Goal: Register for event/course

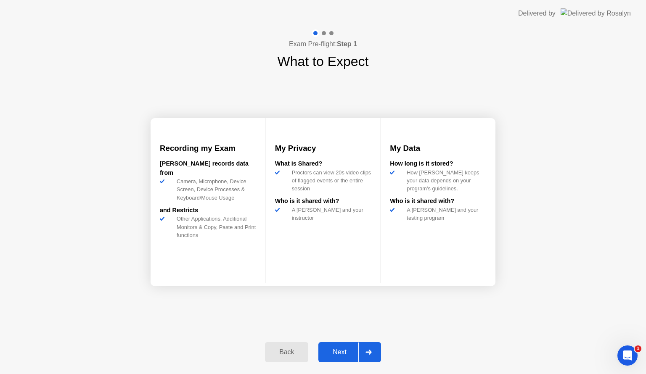
click at [340, 354] on div "Next" at bounding box center [339, 353] width 37 height 8
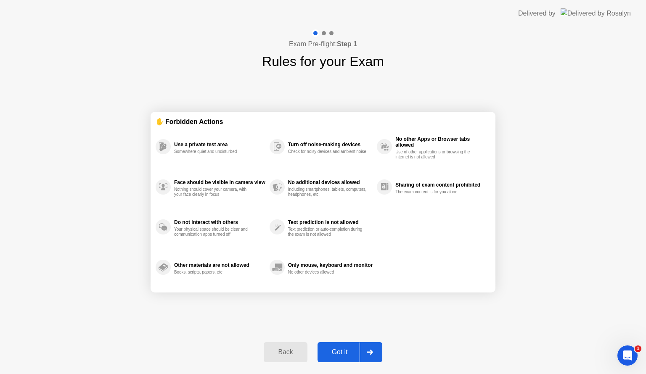
click at [340, 354] on div "Got it" at bounding box center [340, 353] width 40 height 8
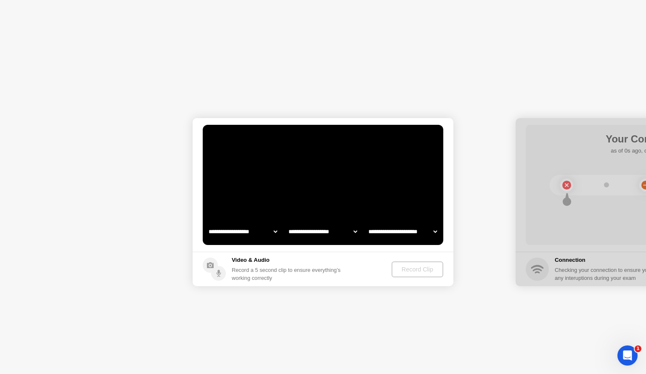
select select "**********"
select select "*******"
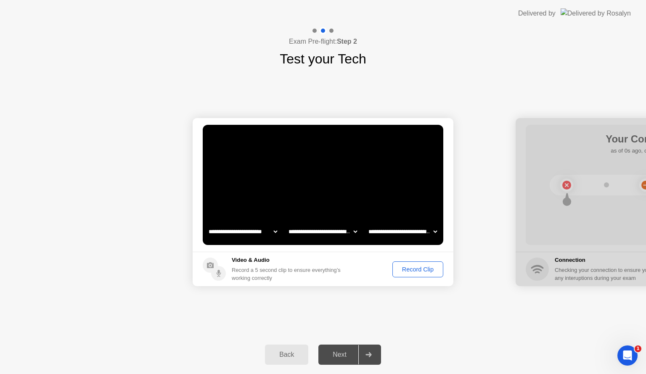
click at [406, 273] on button "Record Clip" at bounding box center [417, 270] width 51 height 16
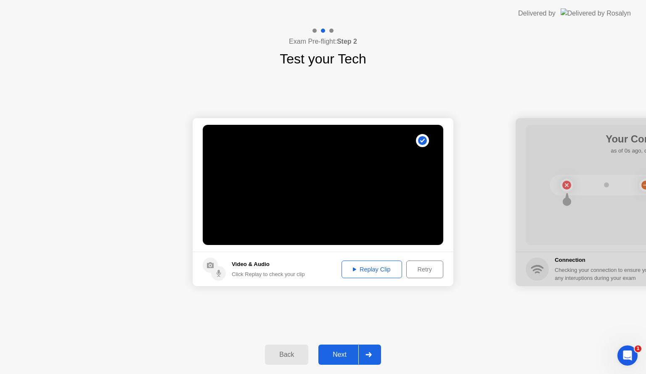
click at [417, 271] on div "Retry" at bounding box center [424, 269] width 31 height 7
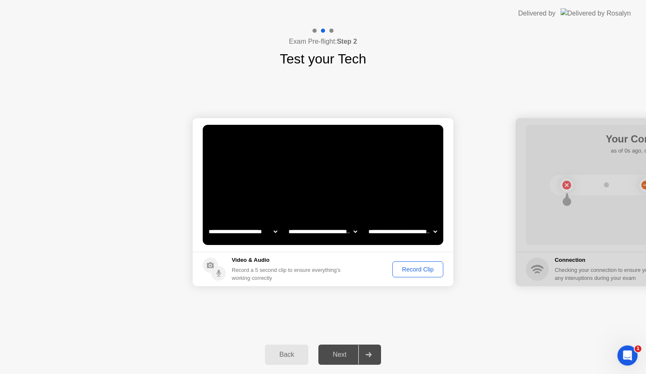
click at [410, 266] on div "Record Clip" at bounding box center [417, 269] width 45 height 7
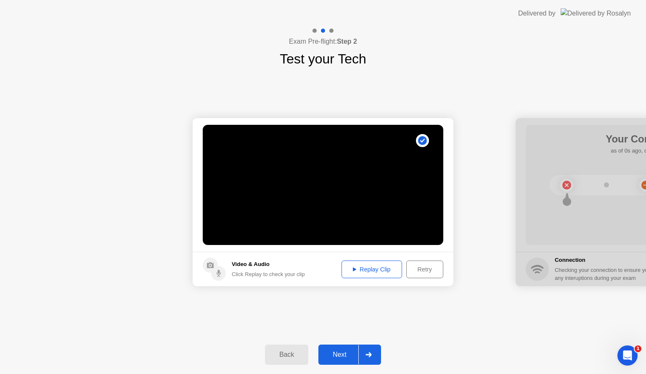
click at [344, 352] on div "Next" at bounding box center [339, 355] width 37 height 8
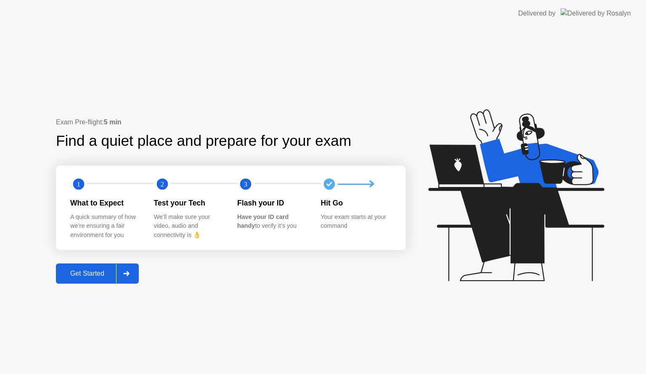
click at [78, 270] on div "Get Started" at bounding box center [87, 274] width 58 height 8
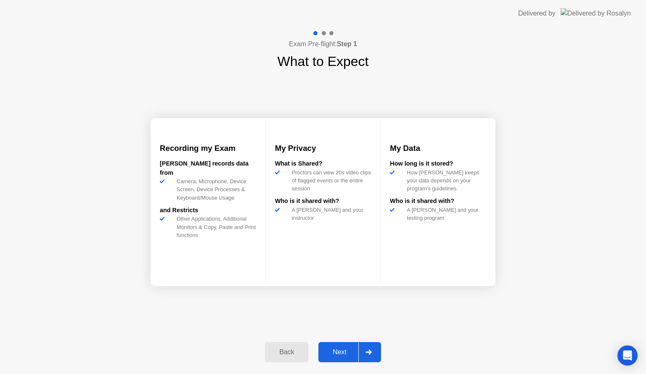
click at [341, 350] on div "Next" at bounding box center [339, 353] width 37 height 8
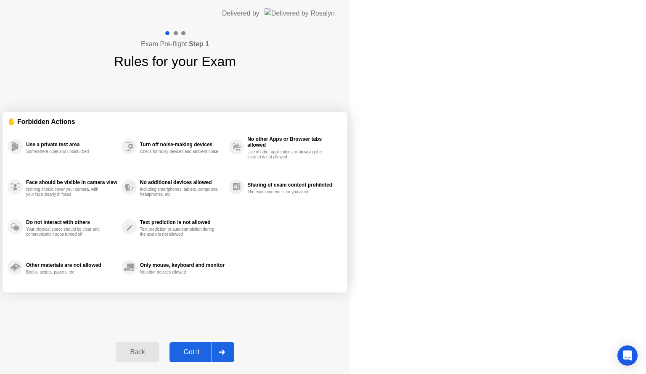
click at [212, 354] on div "Got it" at bounding box center [192, 353] width 40 height 8
select select "**********"
select select "*******"
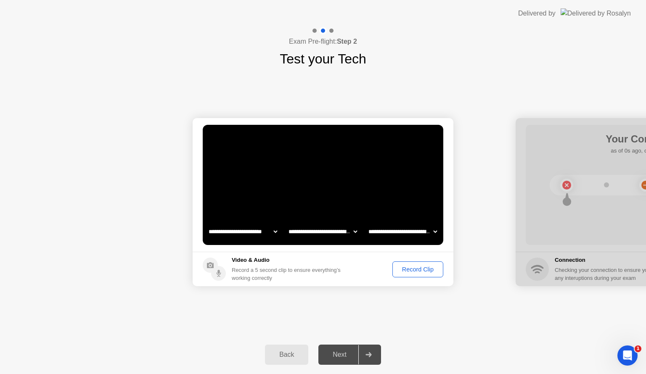
click at [404, 273] on button "Record Clip" at bounding box center [417, 270] width 51 height 16
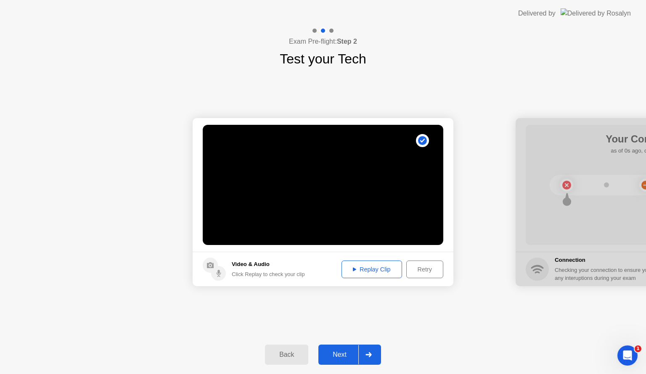
click at [372, 270] on div "Replay Clip" at bounding box center [371, 269] width 55 height 7
click at [353, 357] on div "Next" at bounding box center [339, 355] width 37 height 8
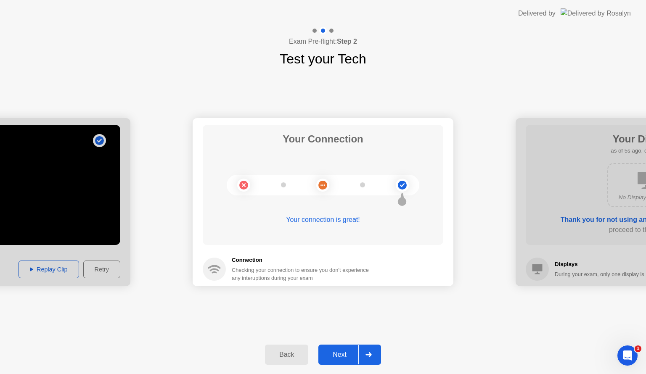
click at [350, 357] on div "Next" at bounding box center [339, 355] width 37 height 8
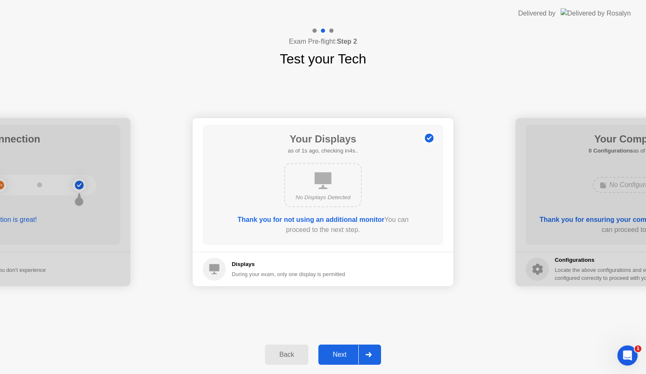
click at [350, 357] on div "Next" at bounding box center [339, 355] width 37 height 8
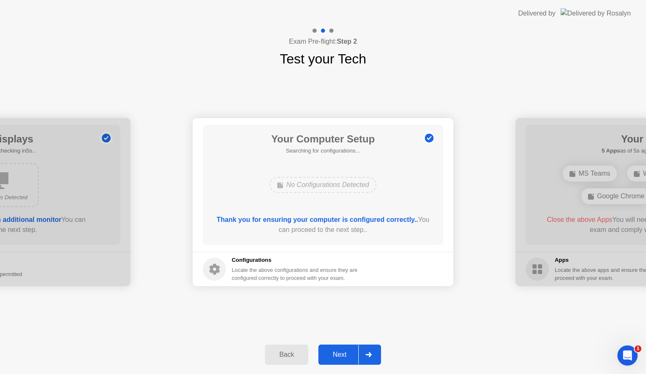
click at [350, 357] on div "Next" at bounding box center [339, 355] width 37 height 8
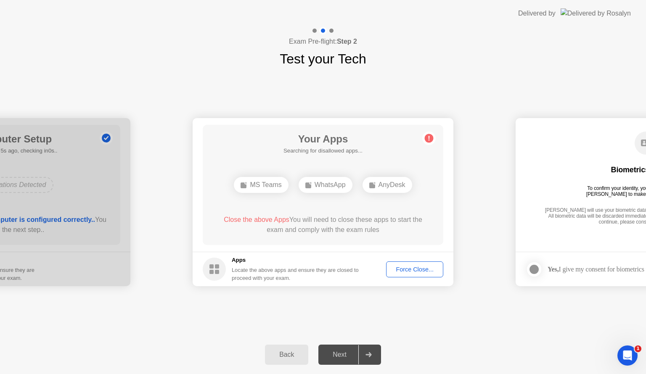
click at [410, 296] on div "**********" at bounding box center [323, 202] width 646 height 267
click at [234, 304] on div "**********" at bounding box center [323, 202] width 646 height 267
click at [425, 269] on div "Force Close..." at bounding box center [414, 269] width 51 height 7
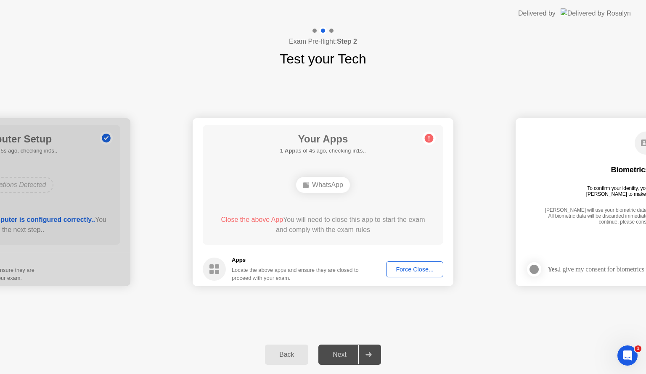
click at [494, 103] on div "**********" at bounding box center [323, 202] width 646 height 267
click at [418, 270] on div "Force Close..." at bounding box center [414, 269] width 51 height 7
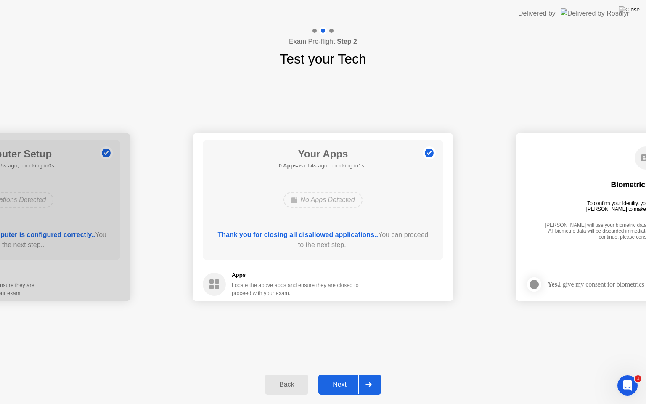
click at [341, 374] on div "Next" at bounding box center [339, 385] width 37 height 8
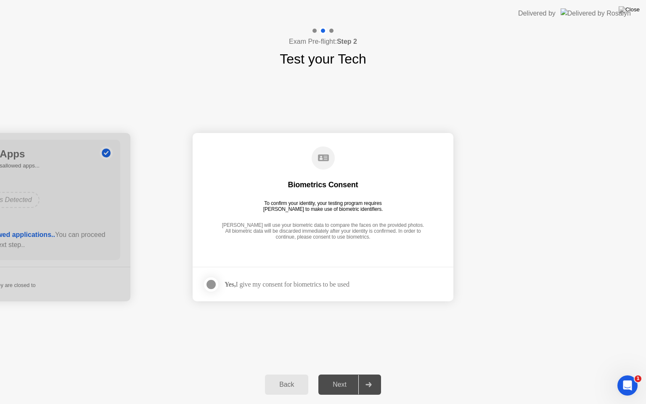
click at [341, 374] on div "Next" at bounding box center [339, 385] width 37 height 8
click at [206, 279] on div at bounding box center [211, 284] width 10 height 10
click at [352, 374] on div "Next" at bounding box center [339, 385] width 37 height 8
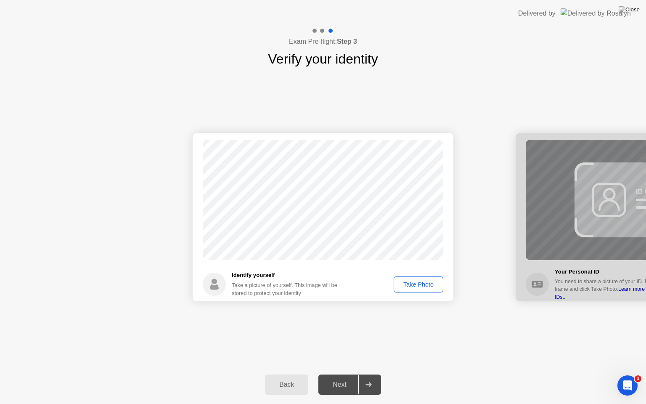
click at [414, 284] on div "Take Photo" at bounding box center [419, 284] width 44 height 7
click at [345, 374] on div "Next" at bounding box center [339, 385] width 37 height 8
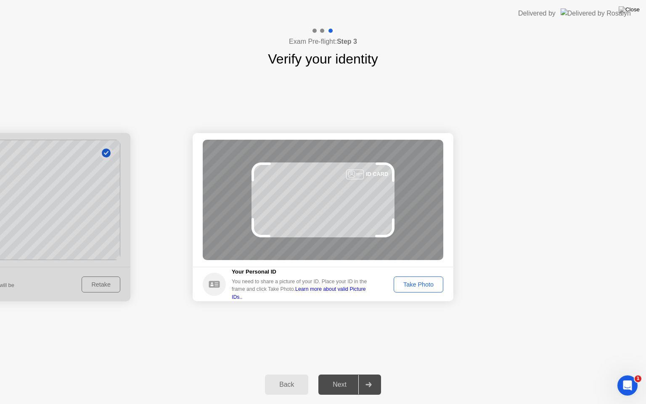
click at [432, 281] on div "Take Photo" at bounding box center [419, 284] width 44 height 7
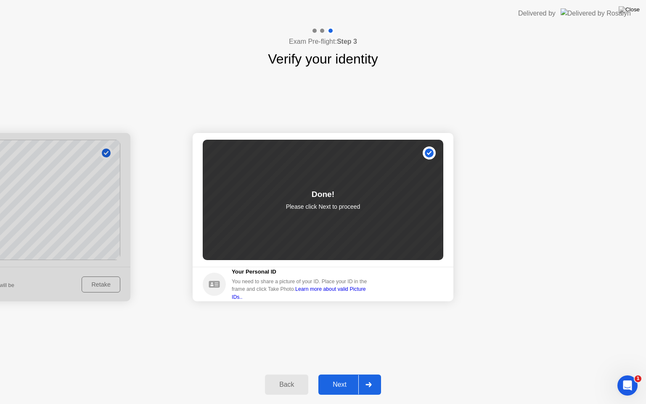
click at [345, 374] on div "Next" at bounding box center [339, 385] width 37 height 8
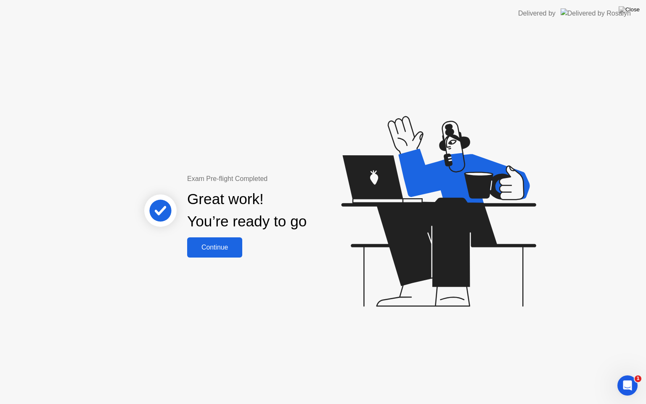
click at [224, 254] on button "Continue" at bounding box center [214, 247] width 55 height 20
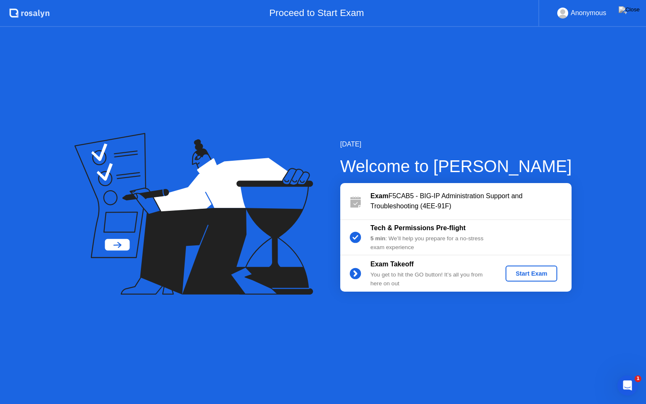
click at [533, 271] on div "Start Exam" at bounding box center [531, 273] width 45 height 7
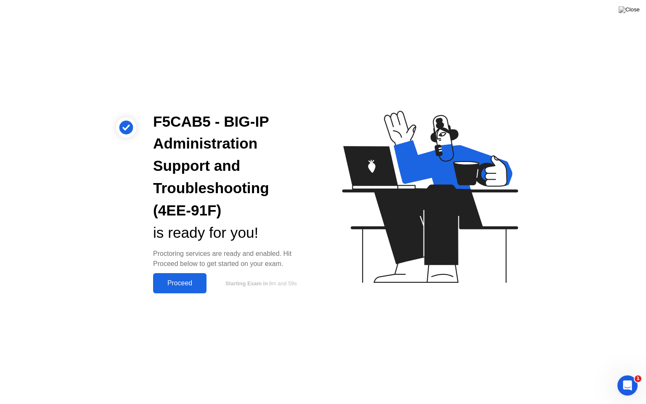
click at [172, 283] on div "Proceed" at bounding box center [180, 283] width 48 height 8
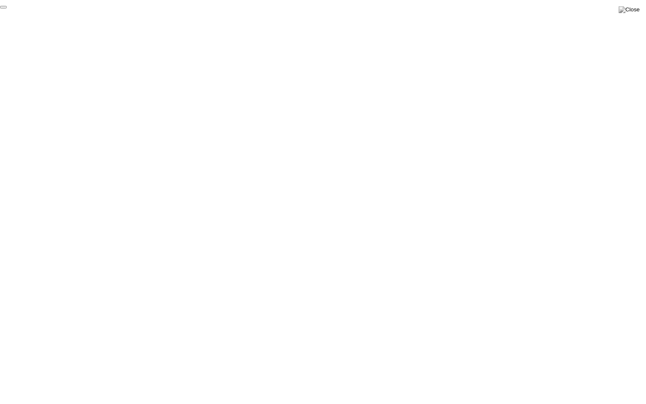
click div "End Proctoring Session"
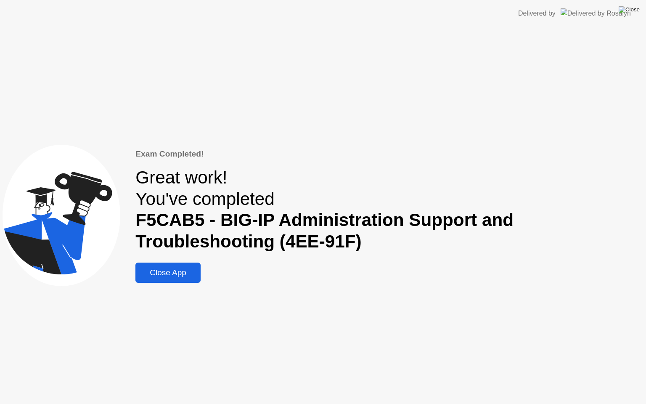
click at [634, 11] on img at bounding box center [629, 9] width 21 height 7
drag, startPoint x: 305, startPoint y: 215, endPoint x: 355, endPoint y: 214, distance: 50.1
click at [177, 272] on div "Close App" at bounding box center [168, 272] width 60 height 9
